Goal: Task Accomplishment & Management: Use online tool/utility

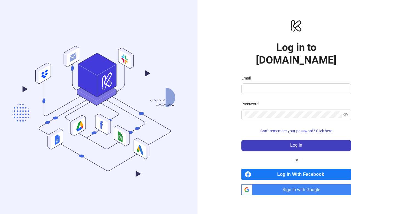
click at [288, 171] on span "Log in With Facebook" at bounding box center [303, 174] width 98 height 11
click at [303, 186] on span "Sign in with Google" at bounding box center [303, 189] width 97 height 11
